Goal: Register for event/course

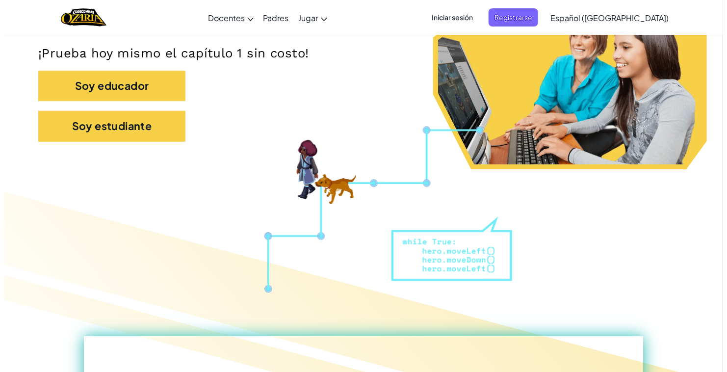
scroll to position [202, 0]
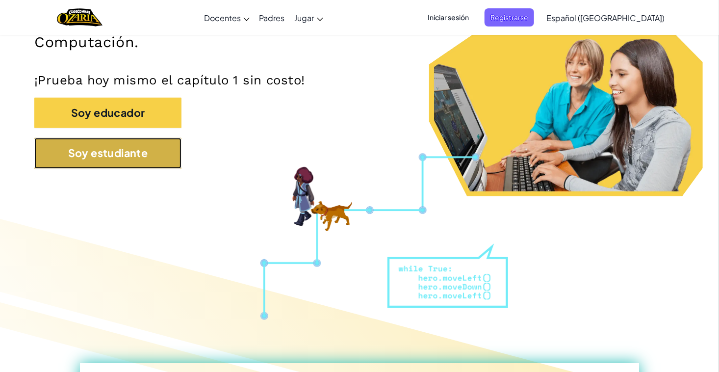
click at [151, 156] on button "Soy estudiante" at bounding box center [107, 153] width 147 height 30
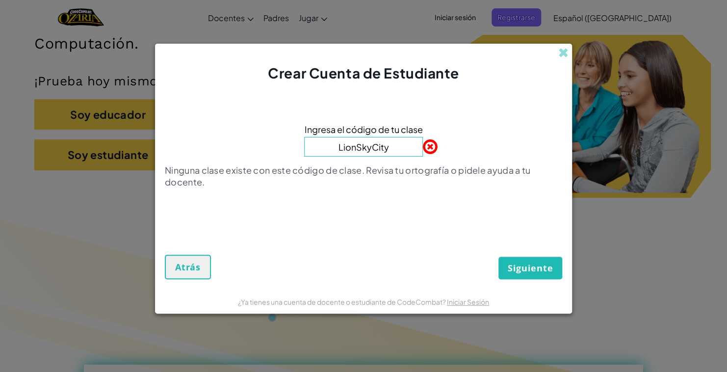
click at [368, 146] on input "LionSkyCity" at bounding box center [363, 147] width 119 height 20
type input "LionSynkCity"
click at [397, 220] on div "Ingresa el código de tu clase LionSynkCity Ninguna clase existe con este código…" at bounding box center [363, 159] width 397 height 132
click at [400, 153] on input "LionSynkCity" at bounding box center [363, 147] width 119 height 20
